Goal: Navigation & Orientation: Find specific page/section

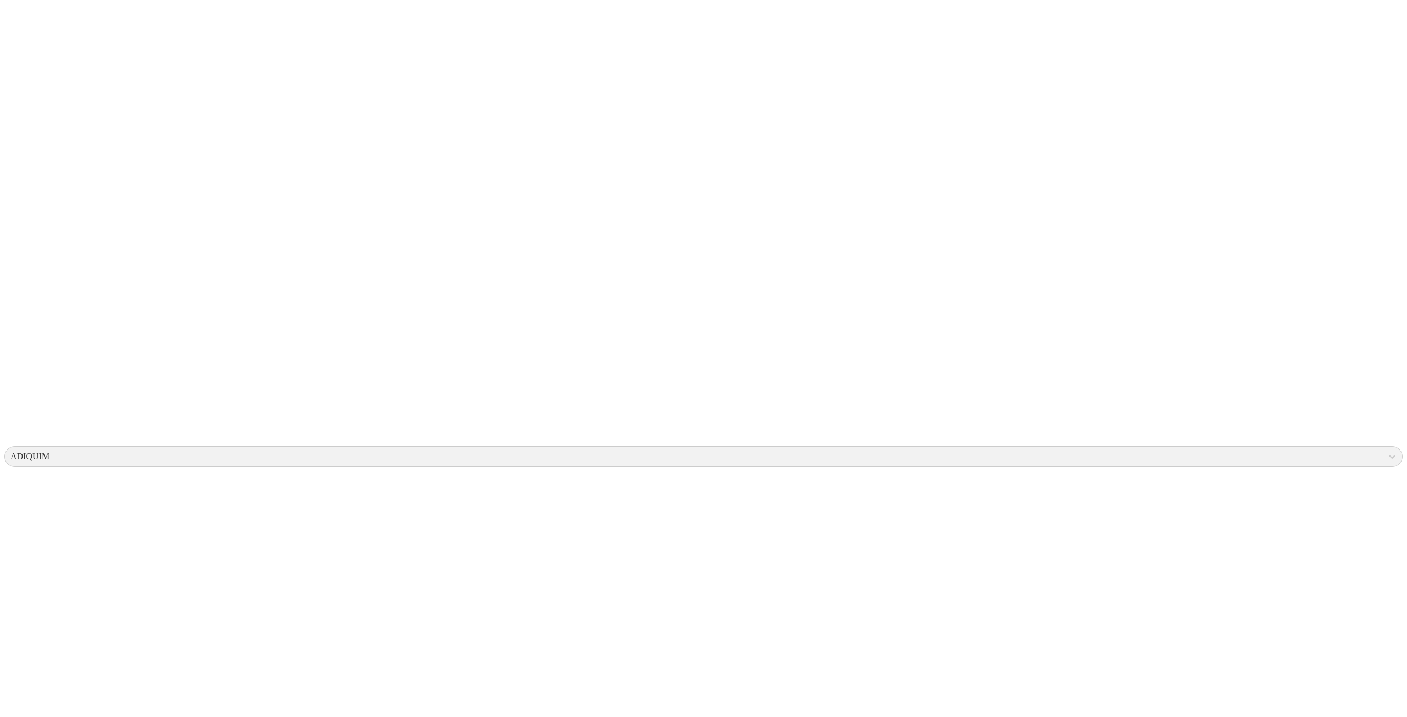
drag, startPoint x: 1171, startPoint y: 2, endPoint x: 1171, endPoint y: 8, distance: 6.1
click at [1386, 451] on icon at bounding box center [1391, 456] width 11 height 11
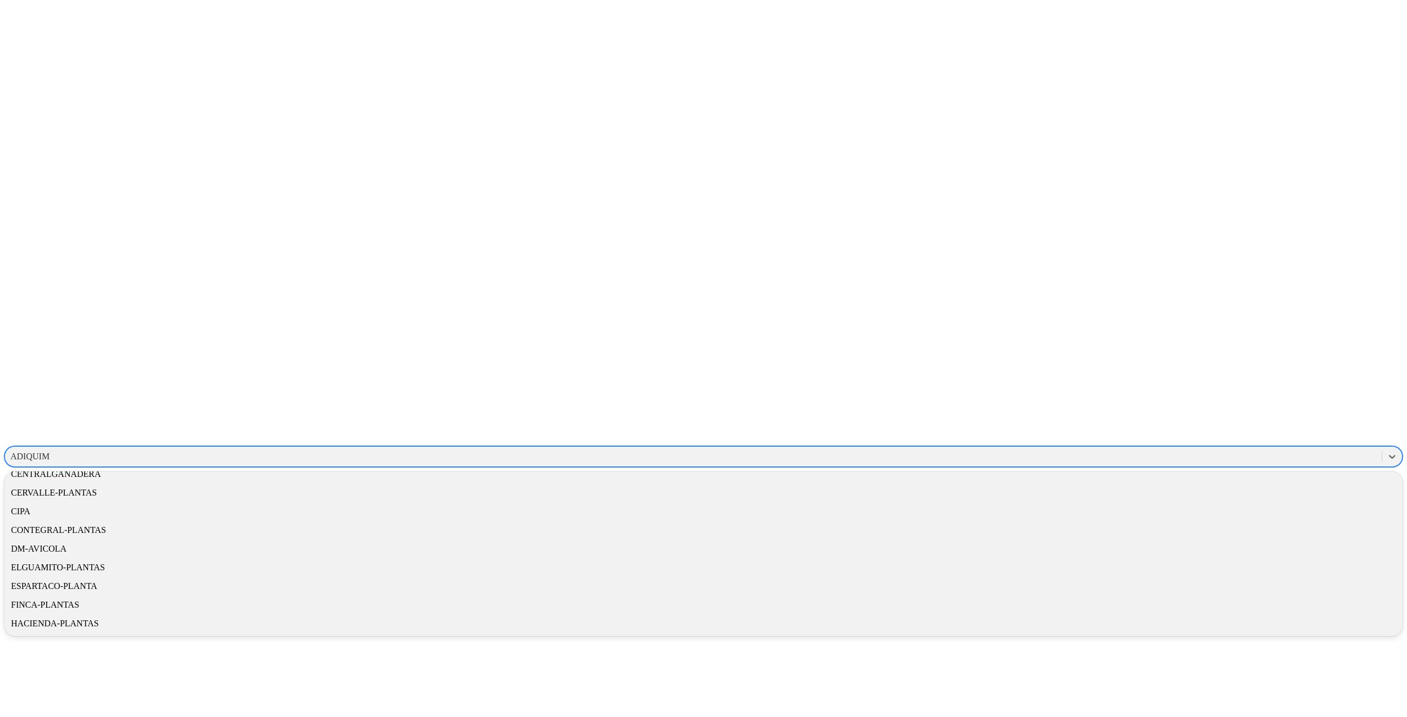
scroll to position [495, 0]
click at [1256, 485] on div "NUTRINOR" at bounding box center [703, 494] width 1398 height 19
